Goal: Information Seeking & Learning: Learn about a topic

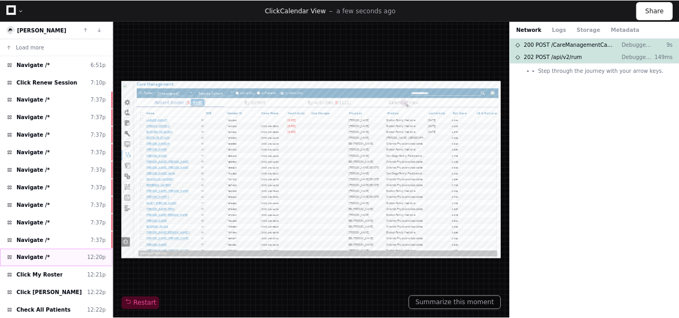
scroll to position [53, 0]
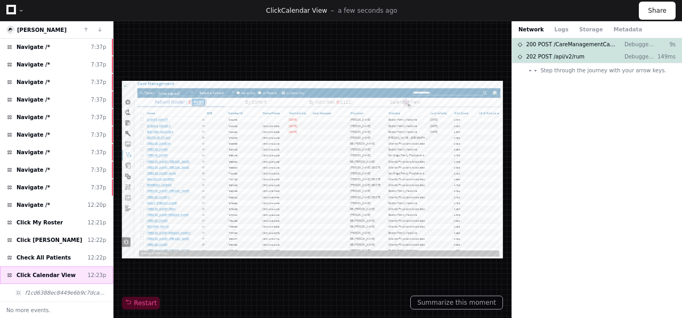
click at [48, 275] on span "Click Calendar View" at bounding box center [46, 276] width 59 height 8
click at [457, 301] on button "Summarize this moment" at bounding box center [456, 303] width 93 height 14
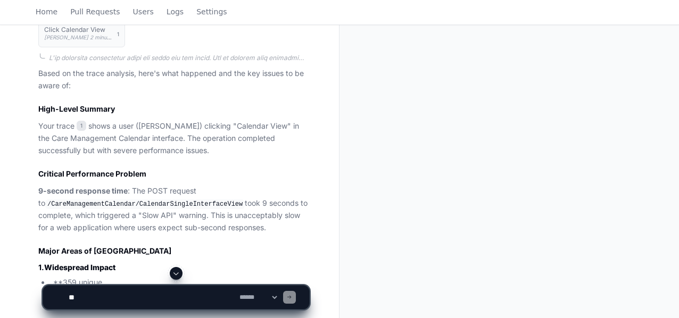
scroll to position [401, 0]
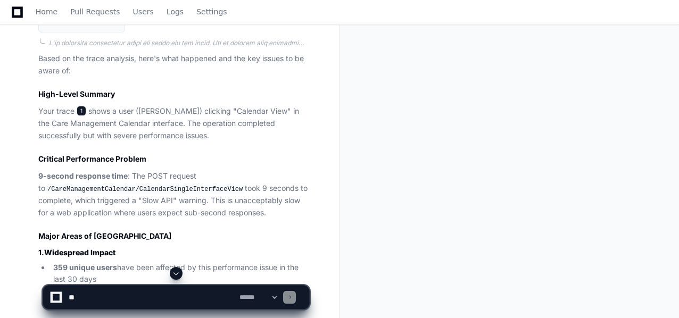
click at [81, 111] on span "1" at bounding box center [82, 111] width 10 height 11
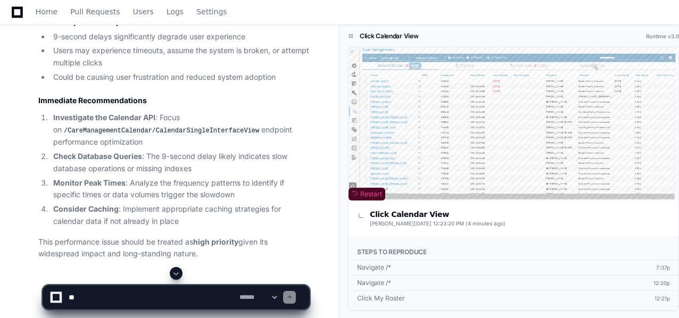
scroll to position [891, 0]
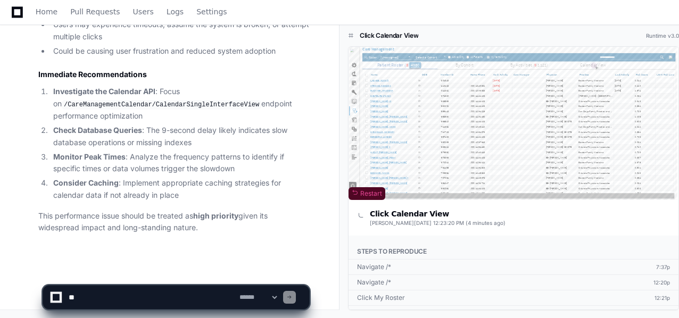
click at [108, 299] on textarea at bounding box center [152, 297] width 171 height 23
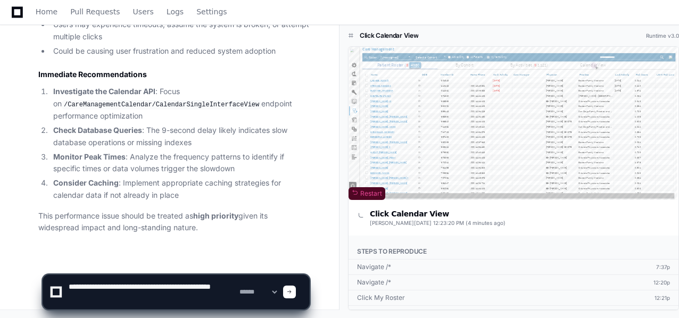
scroll to position [3, 0]
type textarea "**********"
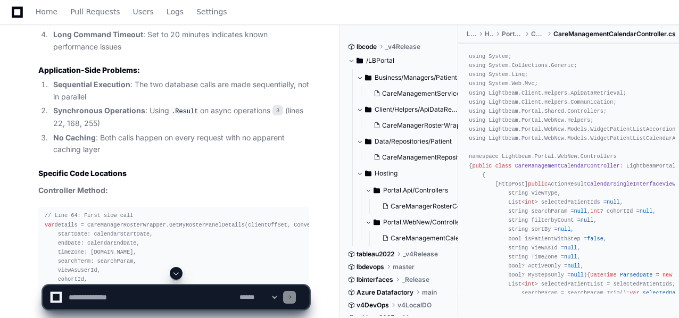
scroll to position [2204, 0]
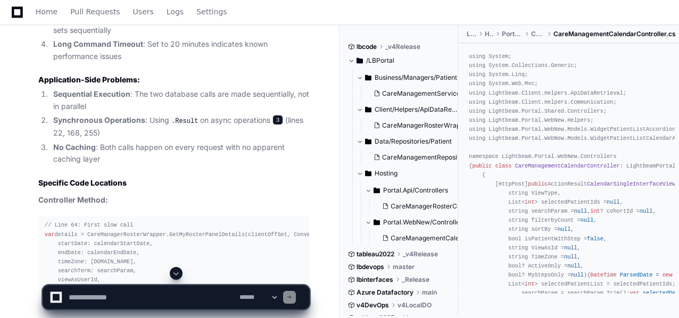
click at [281, 116] on span "3" at bounding box center [278, 120] width 11 height 11
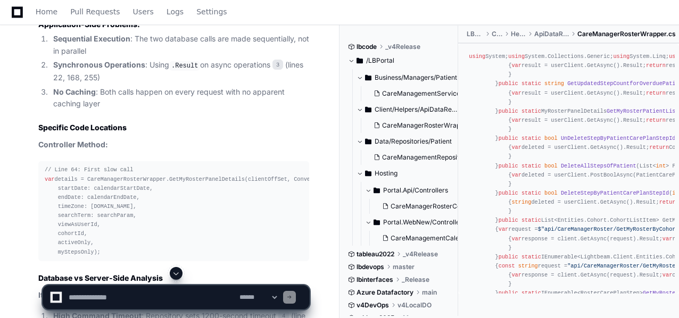
scroll to position [2234, 0]
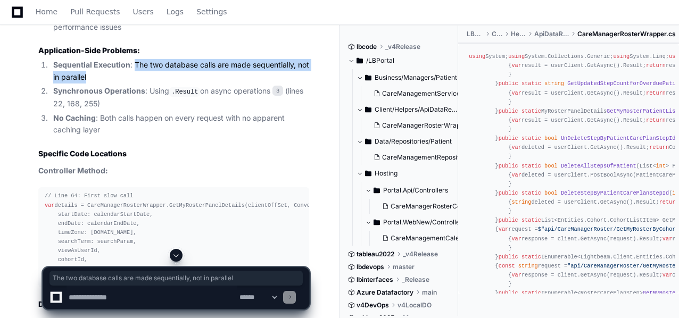
drag, startPoint x: 86, startPoint y: 76, endPoint x: 136, endPoint y: 61, distance: 51.9
click at [136, 61] on li "Sequential Execution : The two database calls are made sequentially, not in par…" at bounding box center [179, 71] width 259 height 24
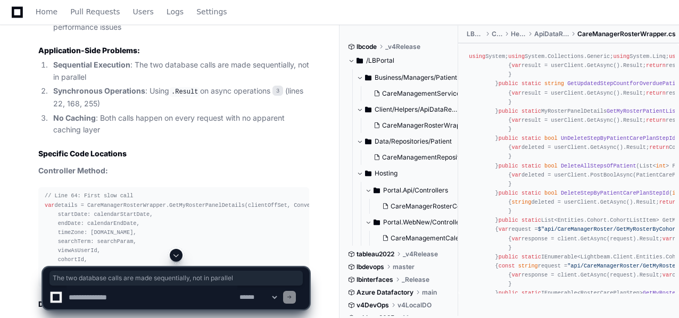
click at [100, 294] on textarea at bounding box center [152, 297] width 171 height 23
type textarea "**********"
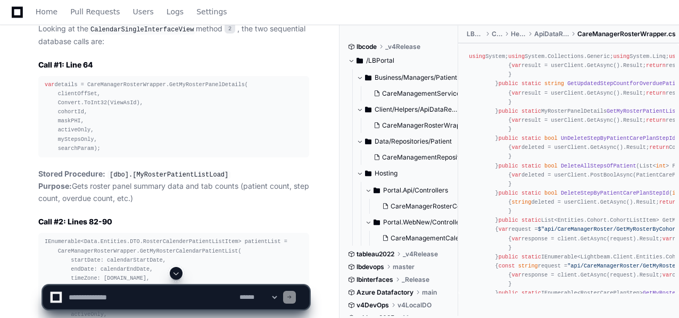
scroll to position [3191, 0]
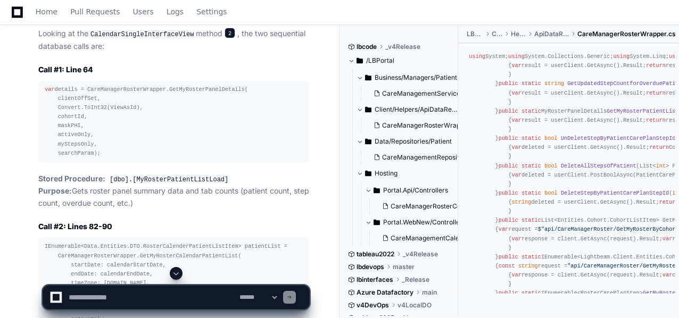
click at [225, 38] on span "2" at bounding box center [230, 33] width 11 height 11
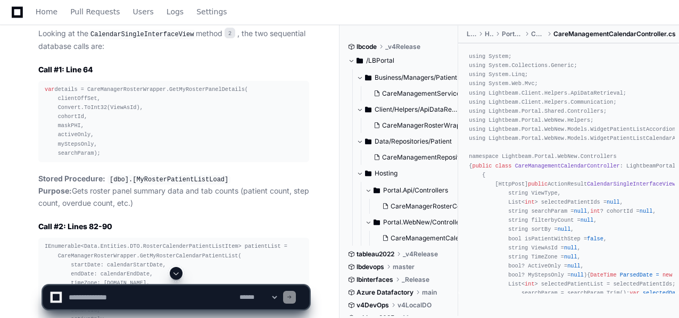
click at [202, 100] on div "var details = CareManagerRosterWrapper.GetMyRosterPanelDetails( clientOffSet, C…" at bounding box center [174, 121] width 258 height 73
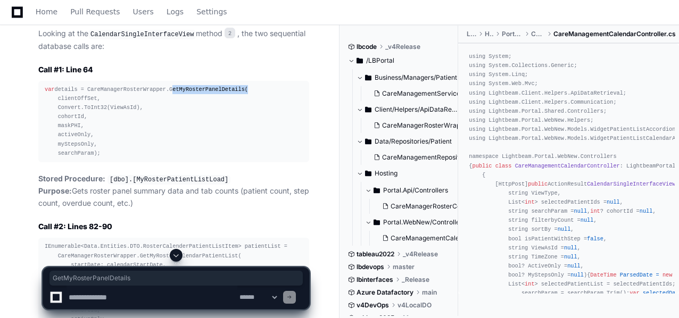
copy div "GetMyRosterPanelDetails"
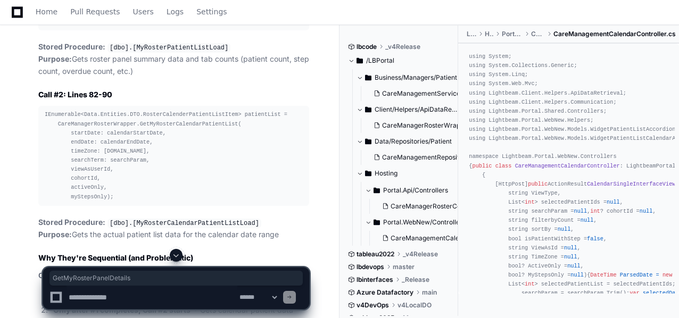
scroll to position [3345, 0]
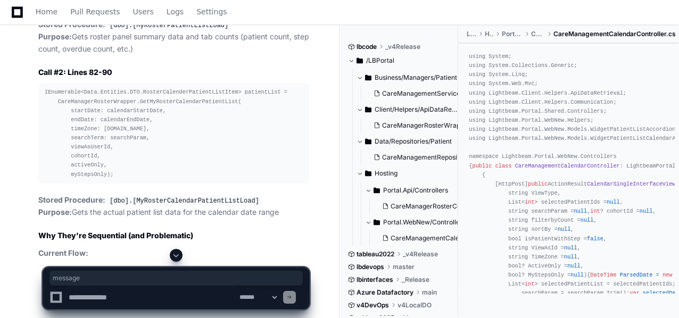
click at [103, 282] on app-app-chat-input "**********" at bounding box center [176, 279] width 267 height 61
click at [90, 300] on textarea at bounding box center [152, 297] width 171 height 23
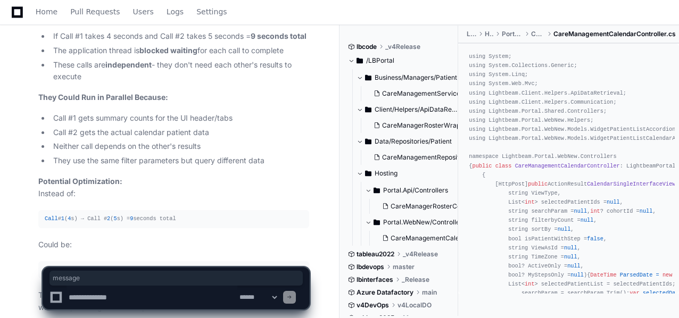
scroll to position [3761, 0]
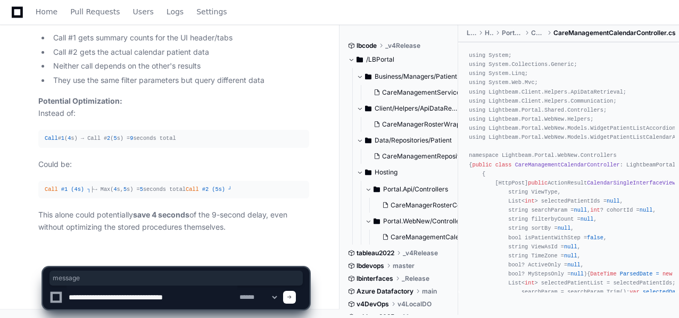
type textarea "**********"
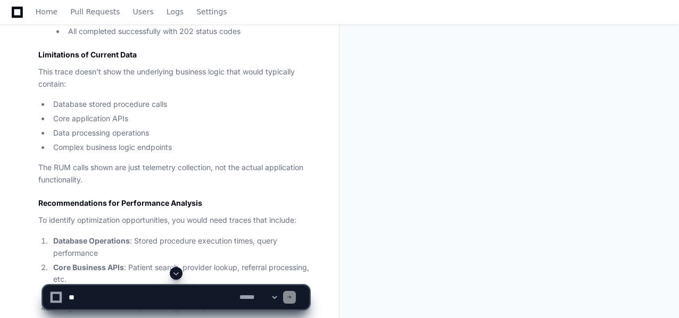
scroll to position [1272, 0]
